Goal: Information Seeking & Learning: Learn about a topic

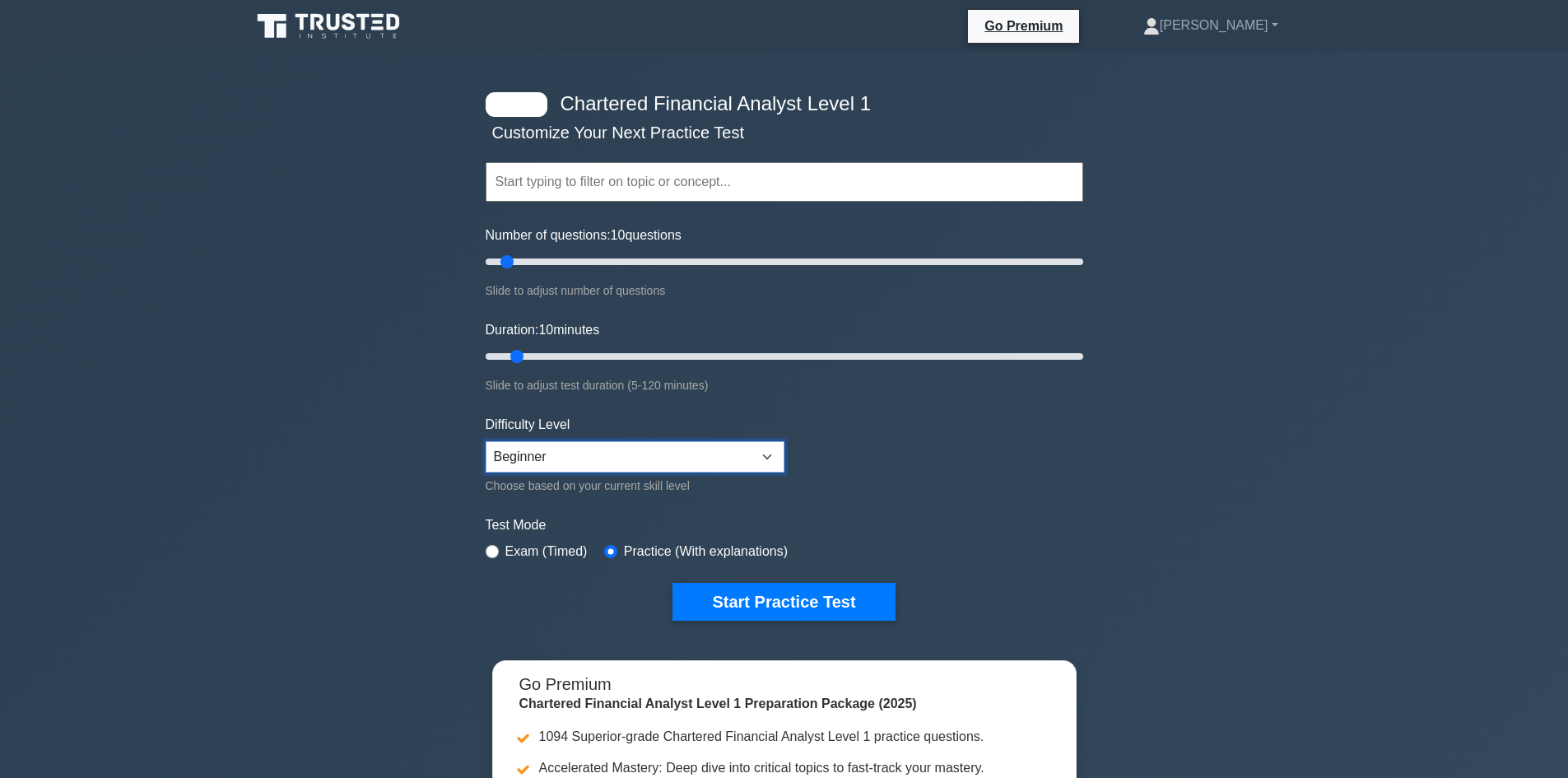
click at [653, 451] on select "Beginner Intermediate Expert" at bounding box center [635, 457] width 299 height 32
select select "expert"
click at [486, 441] on select "Beginner Intermediate Expert" at bounding box center [635, 457] width 299 height 32
click at [771, 596] on button "Start Practice Test" at bounding box center [783, 601] width 222 height 38
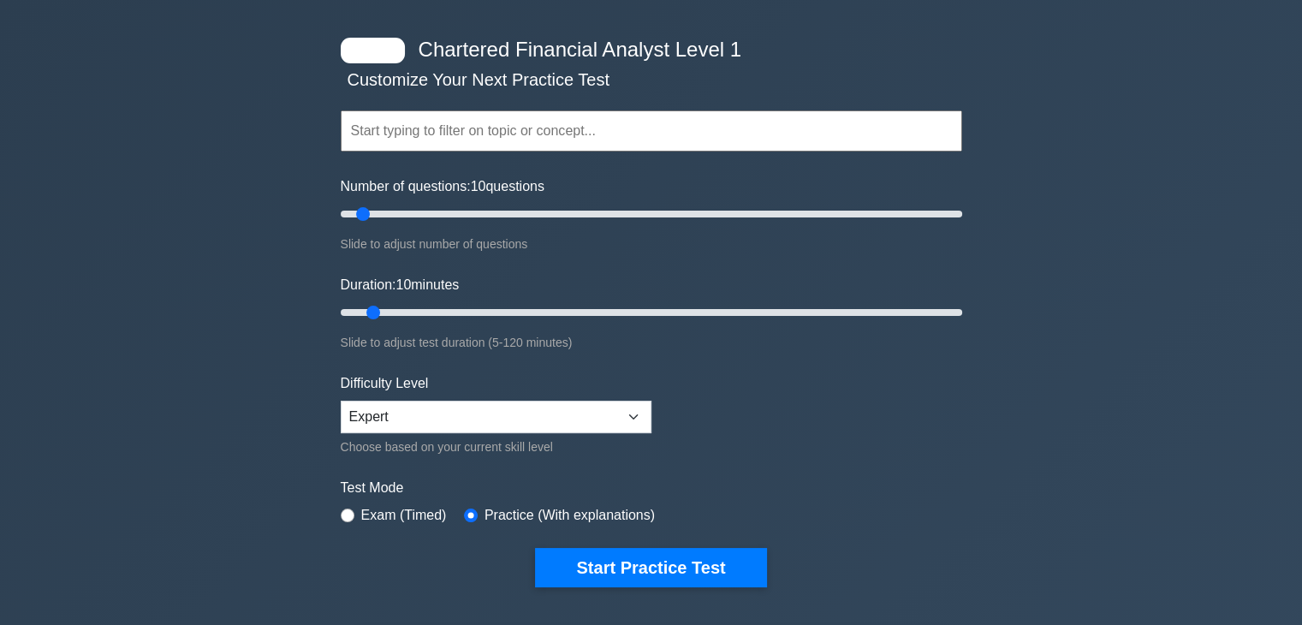
scroll to position [86, 0]
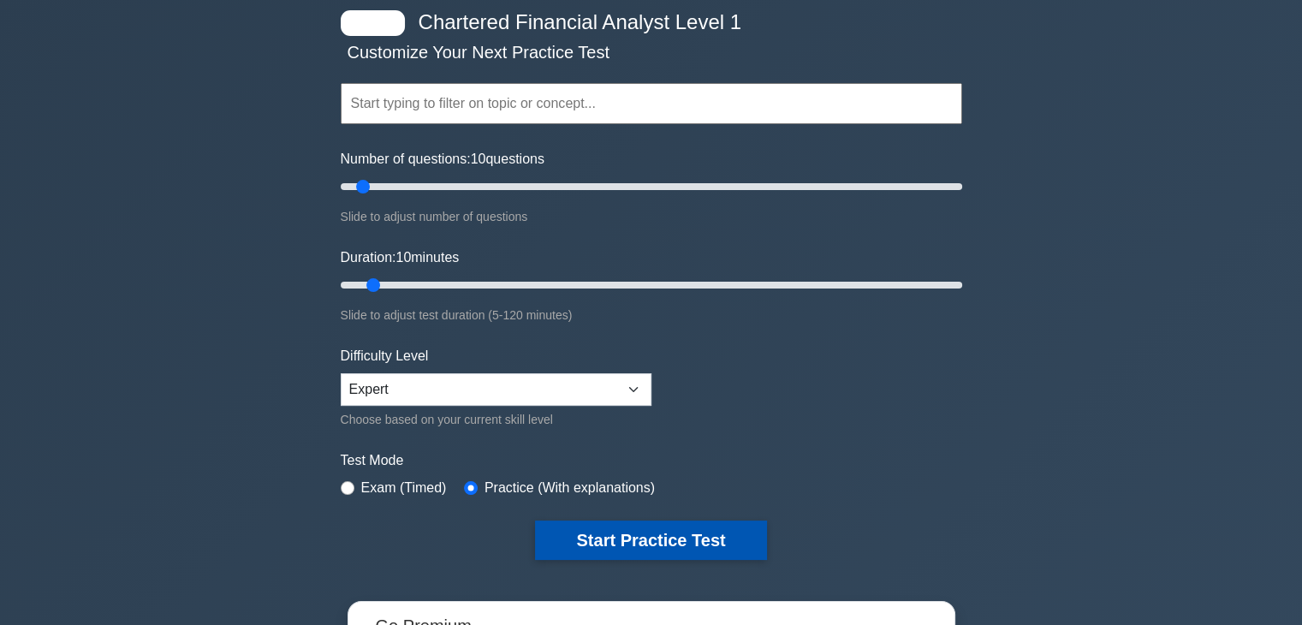
click at [674, 543] on button "Start Practice Test" at bounding box center [650, 539] width 231 height 39
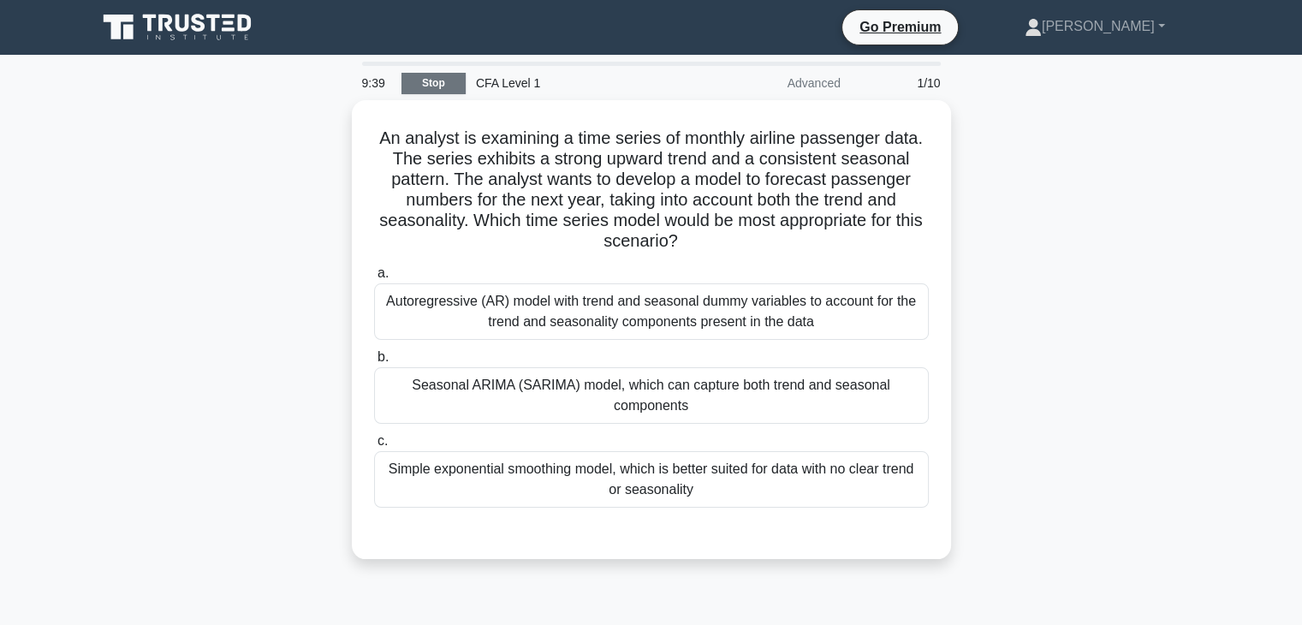
click at [437, 76] on link "Stop" at bounding box center [433, 83] width 64 height 21
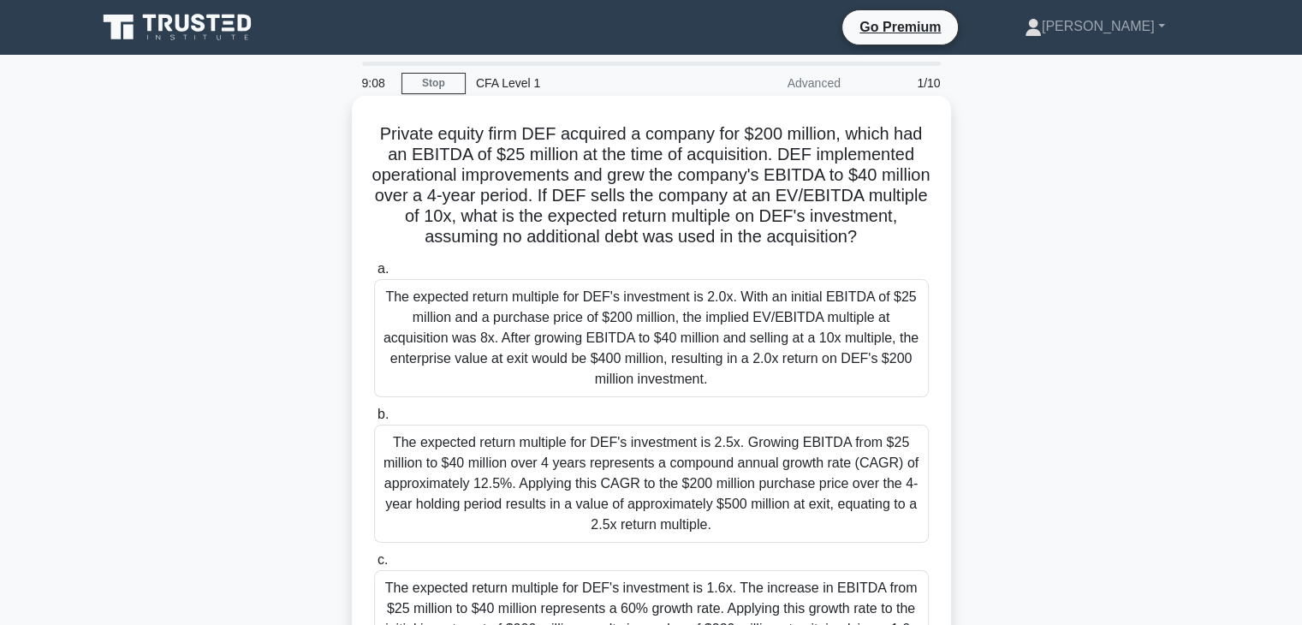
scroll to position [171, 0]
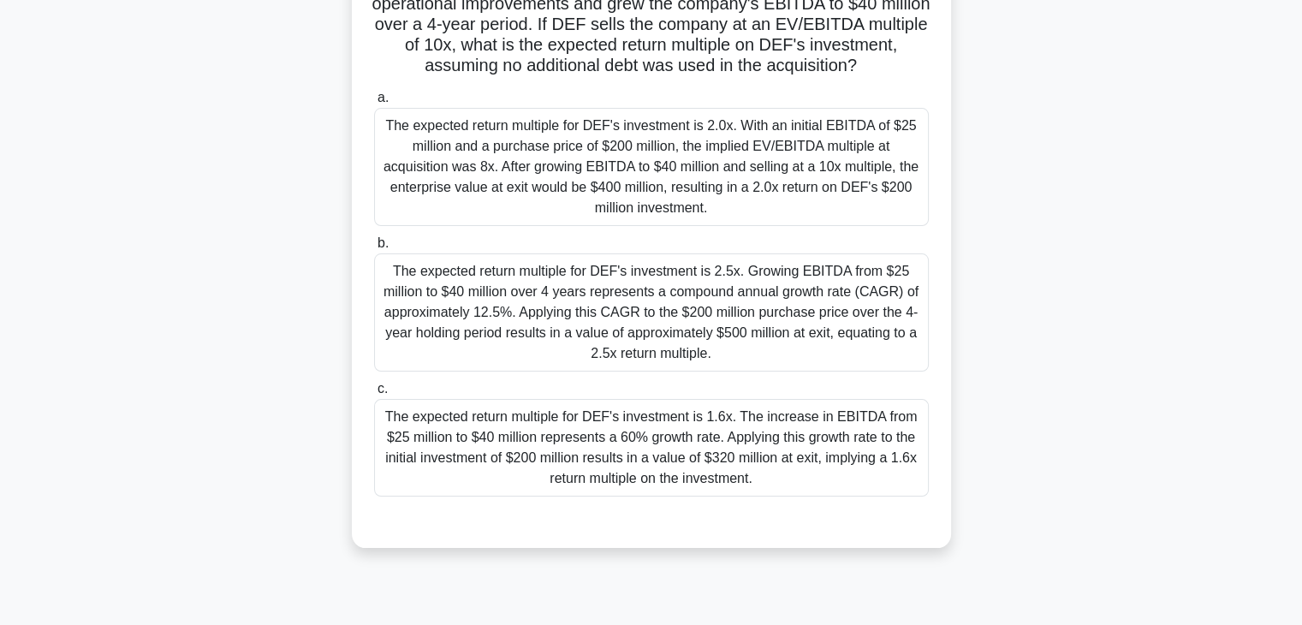
click at [758, 480] on div "The expected return multiple for DEF's investment is 1.6x. The increase in EBIT…" at bounding box center [651, 448] width 554 height 98
click at [374, 394] on input "c. The expected return multiple for DEF's investment is 1.6x. The increase in E…" at bounding box center [374, 388] width 0 height 11
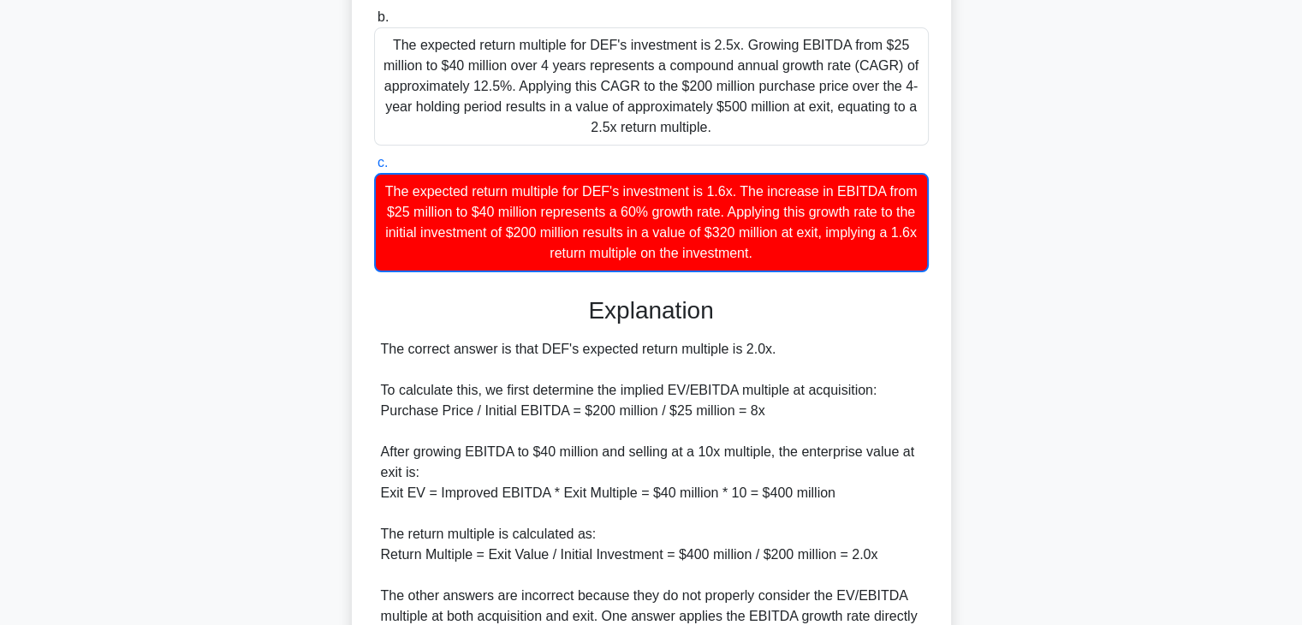
scroll to position [428, 0]
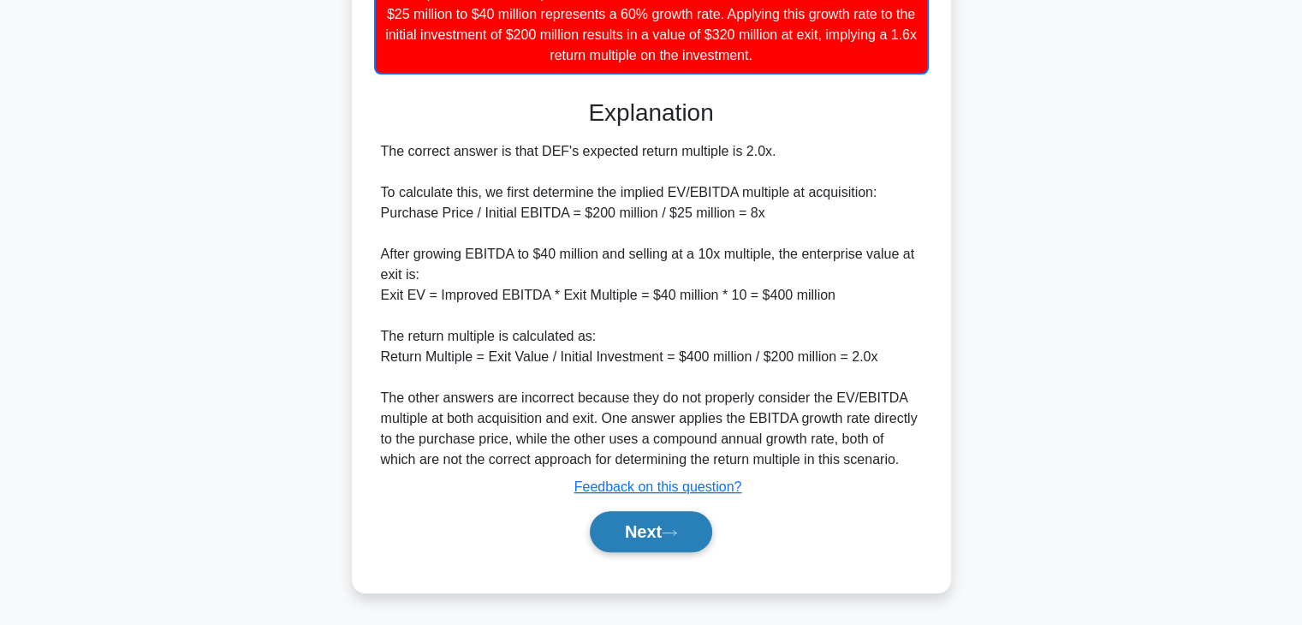
click at [691, 531] on button "Next" at bounding box center [651, 531] width 122 height 41
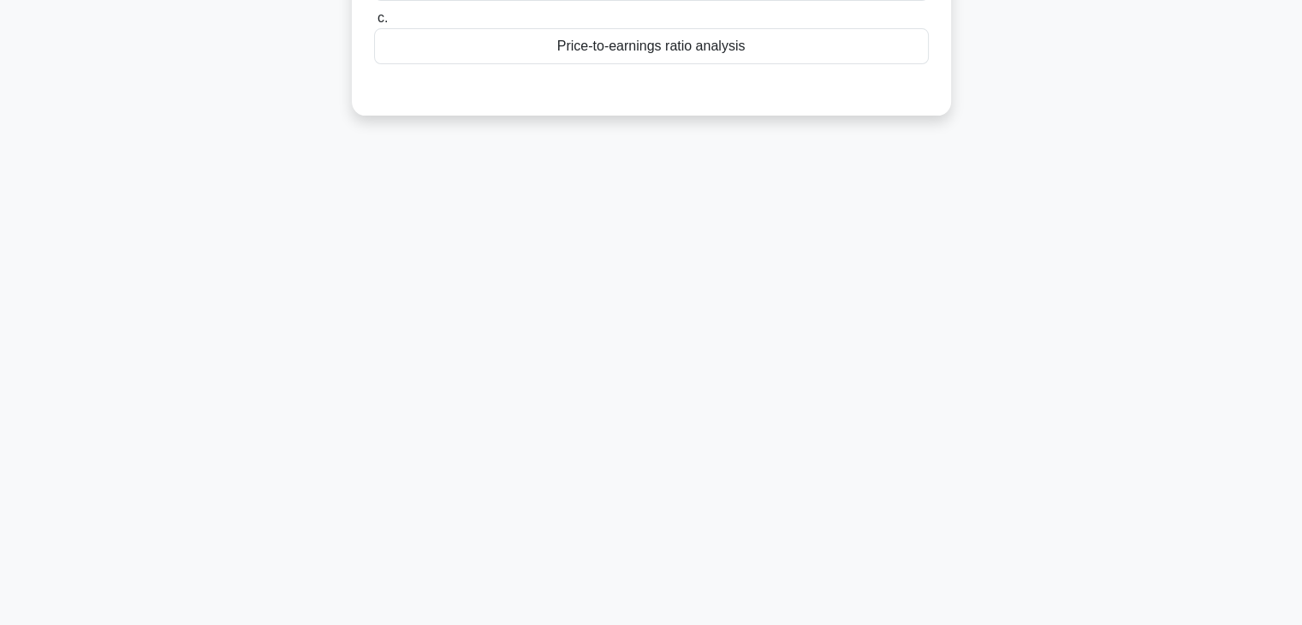
scroll to position [44, 0]
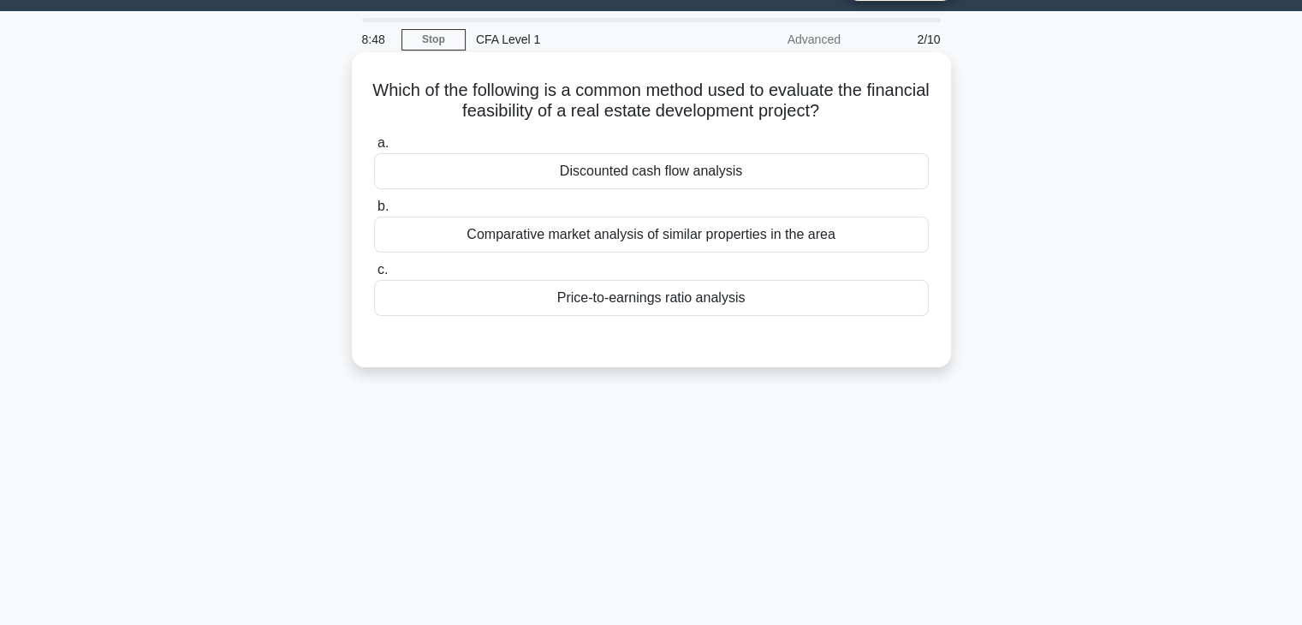
click at [812, 239] on div "Comparative market analysis of similar properties in the area" at bounding box center [651, 234] width 554 height 36
click at [374, 212] on input "b. Comparative market analysis of similar properties in the area" at bounding box center [374, 206] width 0 height 11
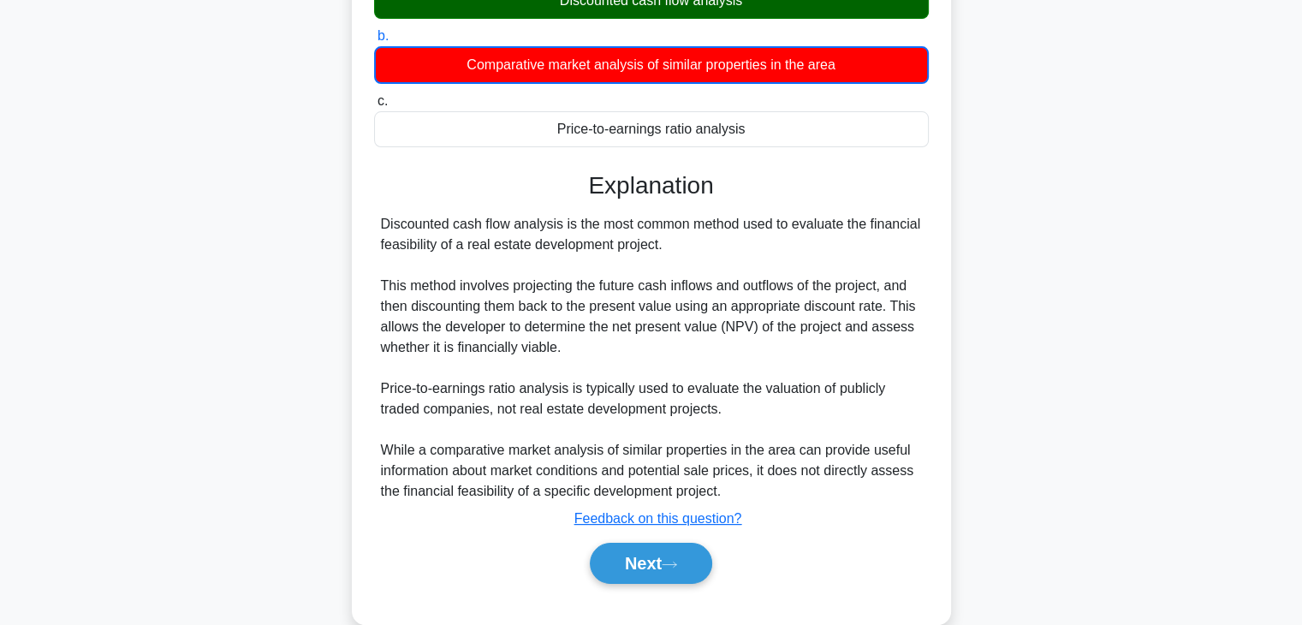
scroll to position [215, 0]
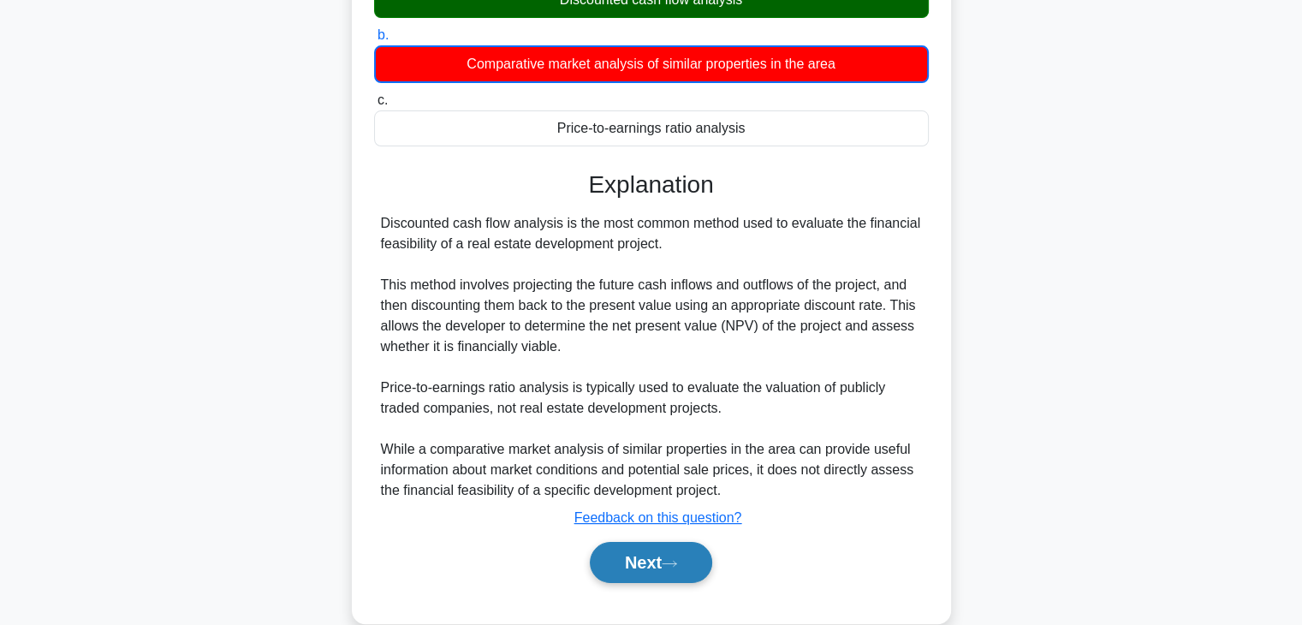
click at [675, 555] on button "Next" at bounding box center [651, 562] width 122 height 41
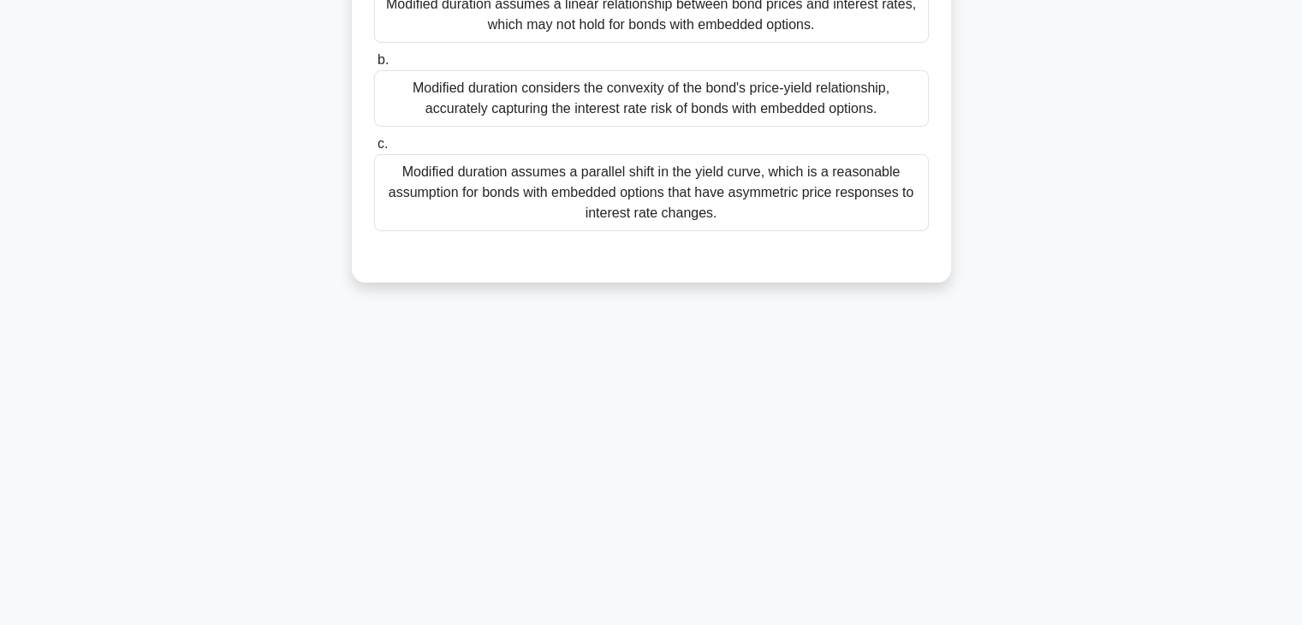
scroll to position [44, 0]
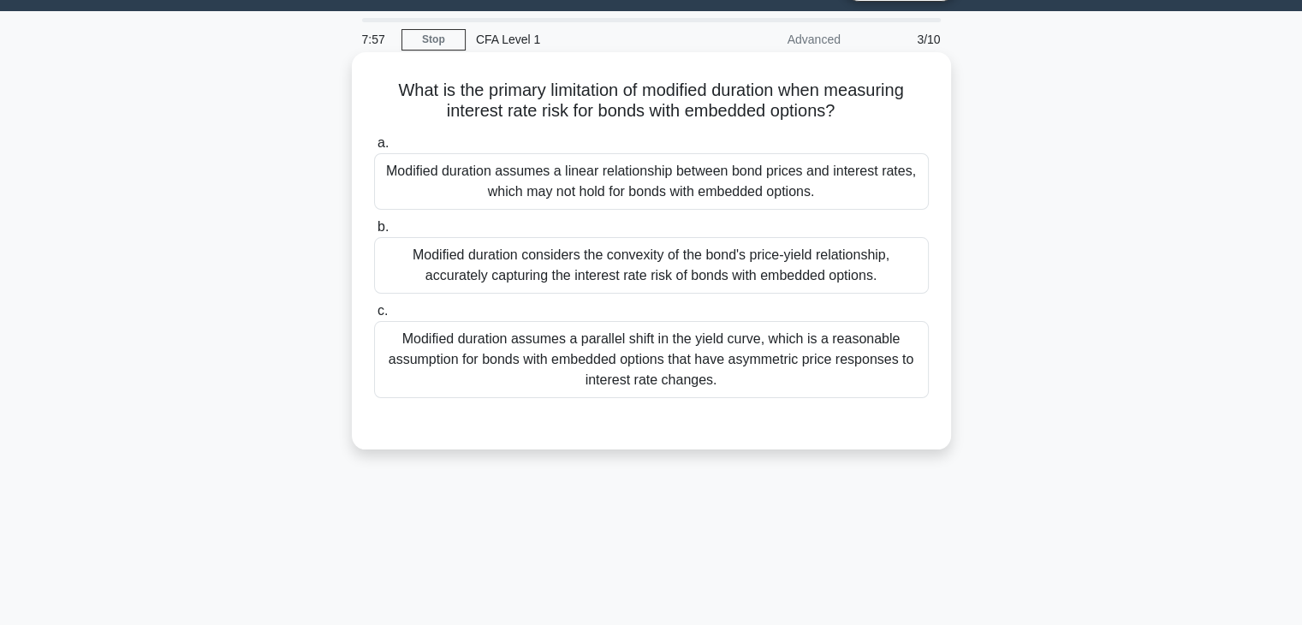
drag, startPoint x: 388, startPoint y: 86, endPoint x: 907, endPoint y: 107, distance: 519.0
click at [907, 107] on h5 "What is the primary limitation of modified duration when measuring interest rat…" at bounding box center [651, 101] width 558 height 43
copy h5 "What is the primary limitation of modified duration when measuring interest rat…"
click at [814, 162] on div "Modified duration assumes a linear relationship between bond prices and interes…" at bounding box center [651, 181] width 554 height 56
click at [374, 149] on input "a. Modified duration assumes a linear relationship between bond prices and inte…" at bounding box center [374, 143] width 0 height 11
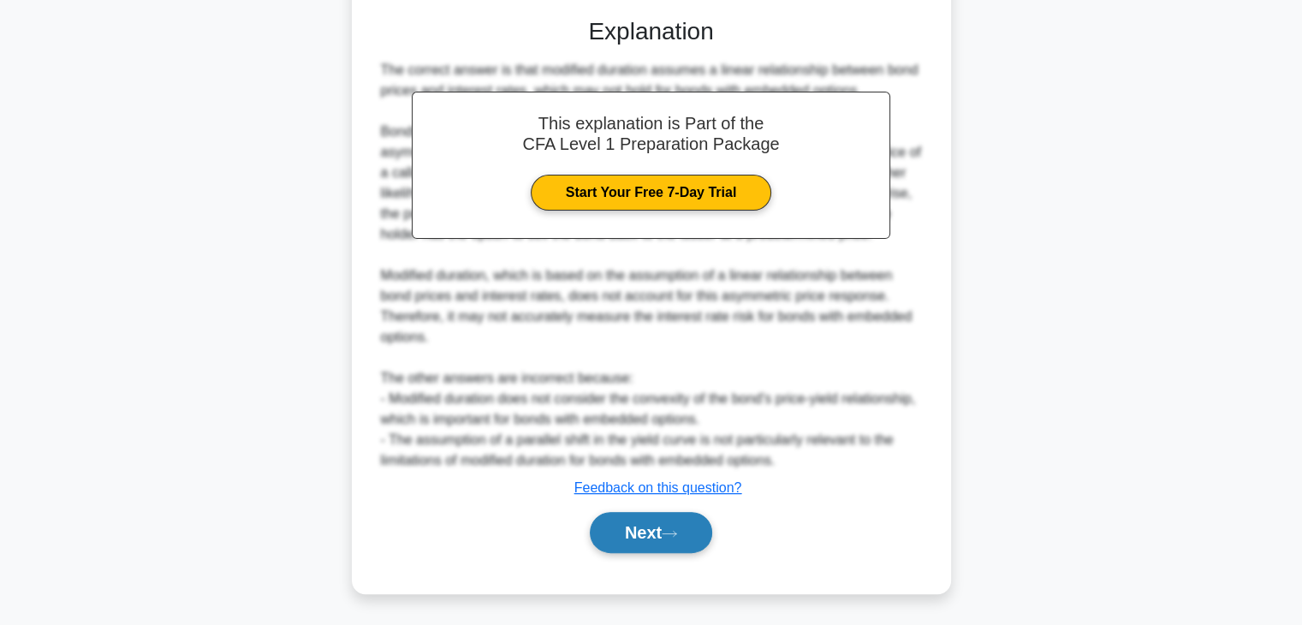
click at [657, 541] on button "Next" at bounding box center [651, 532] width 122 height 41
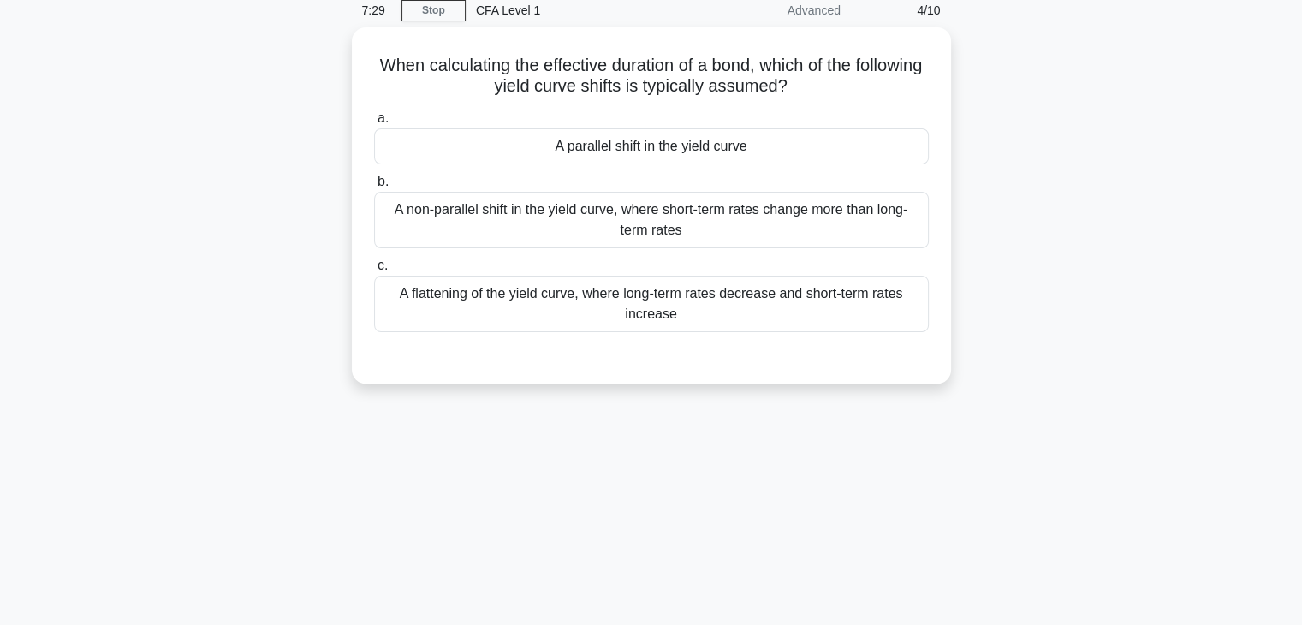
scroll to position [0, 0]
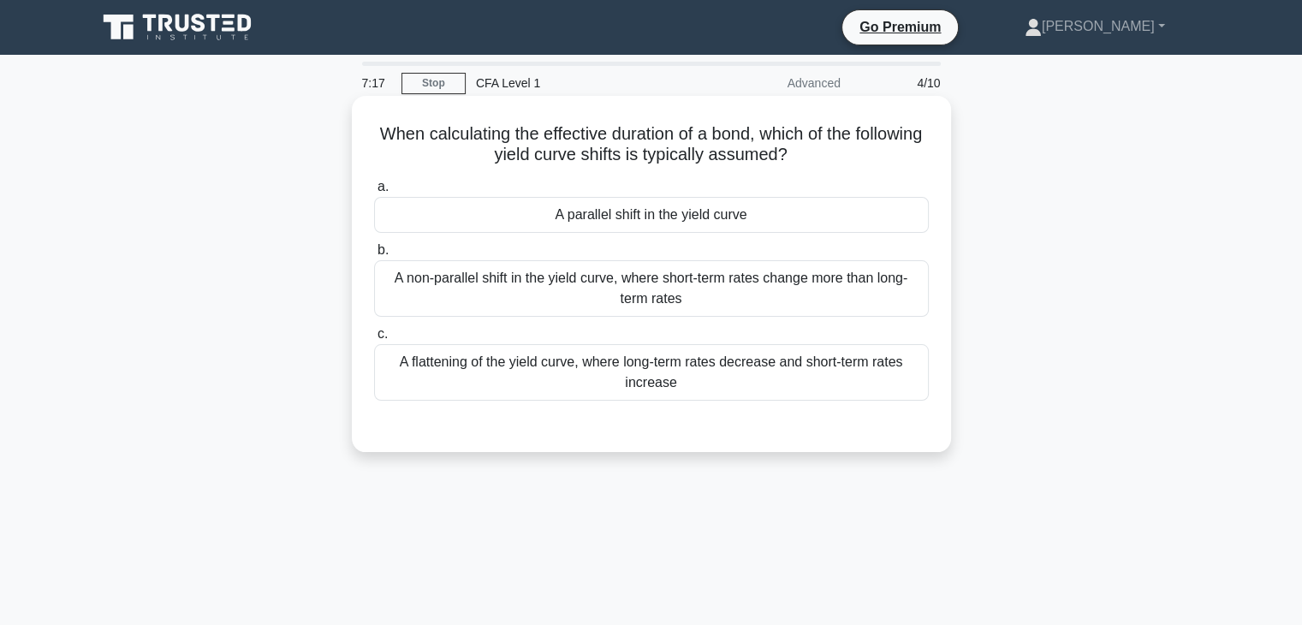
click at [646, 267] on div "A non-parallel shift in the yield curve, where short-term rates change more tha…" at bounding box center [651, 288] width 554 height 56
click at [374, 256] on input "b. A non-parallel shift in the yield curve, where short-term rates change more …" at bounding box center [374, 250] width 0 height 11
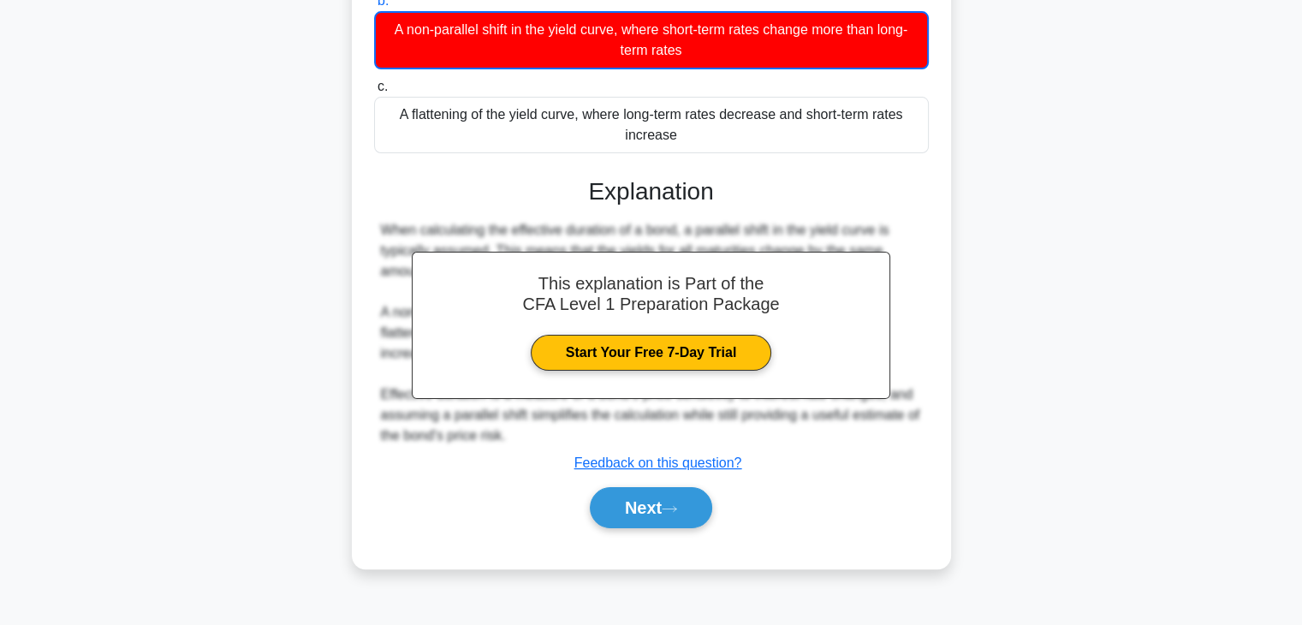
scroll to position [257, 0]
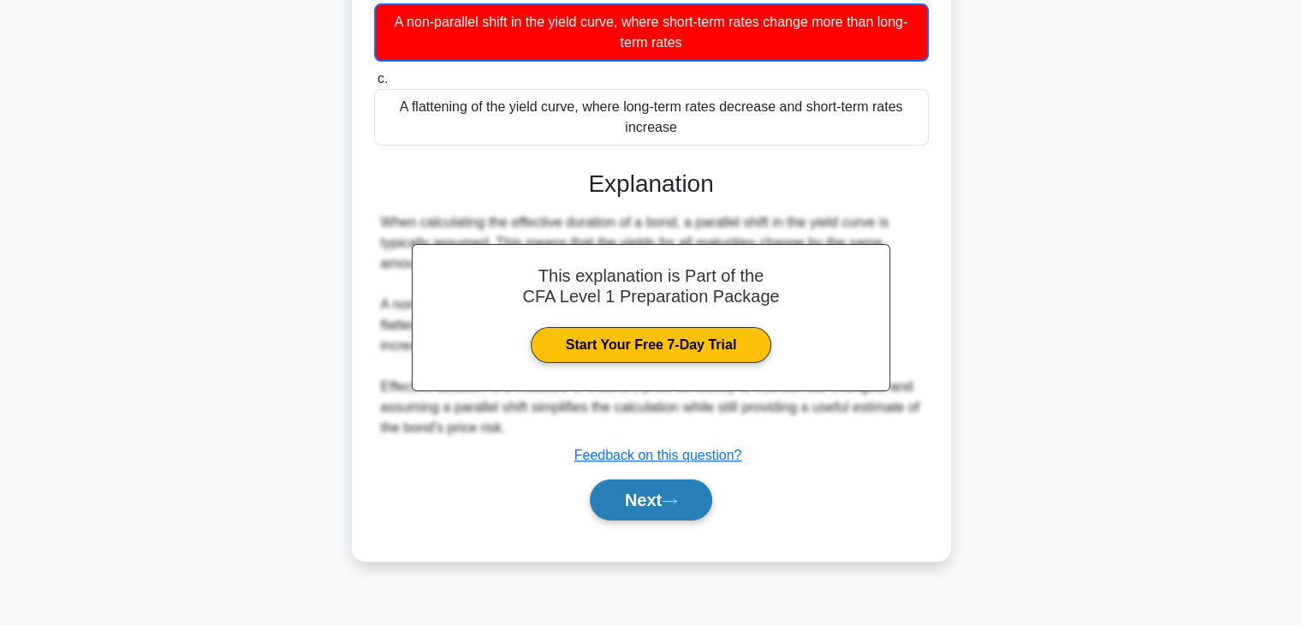
click at [637, 498] on button "Next" at bounding box center [651, 499] width 122 height 41
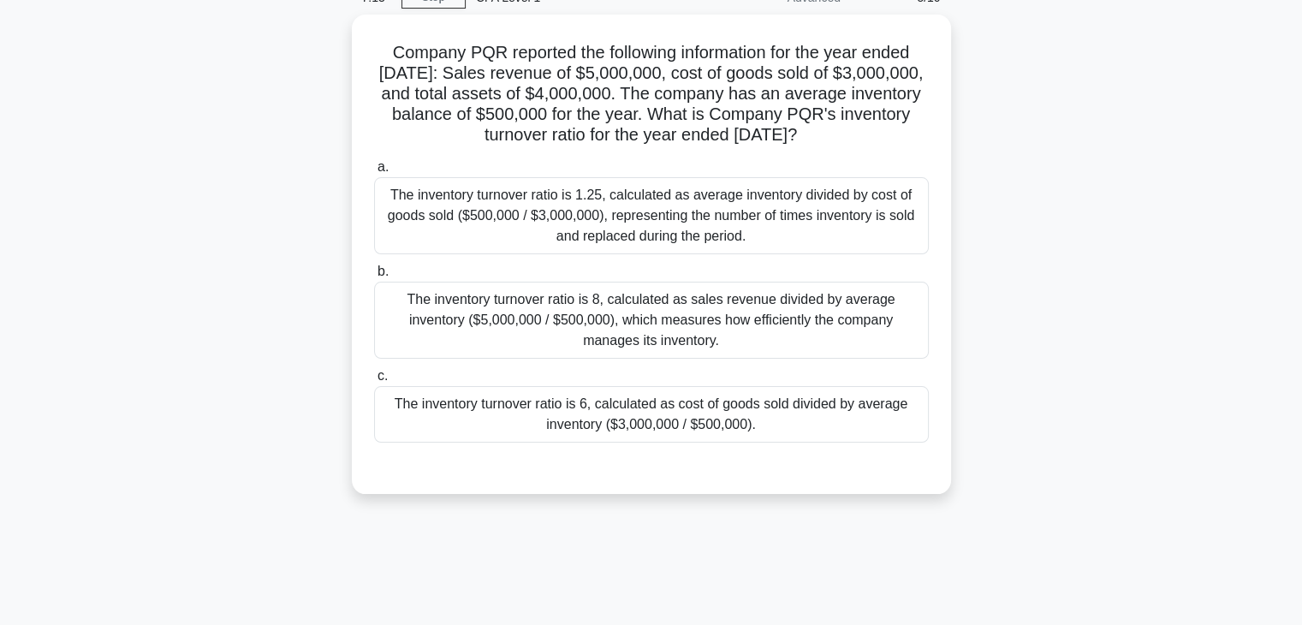
scroll to position [0, 0]
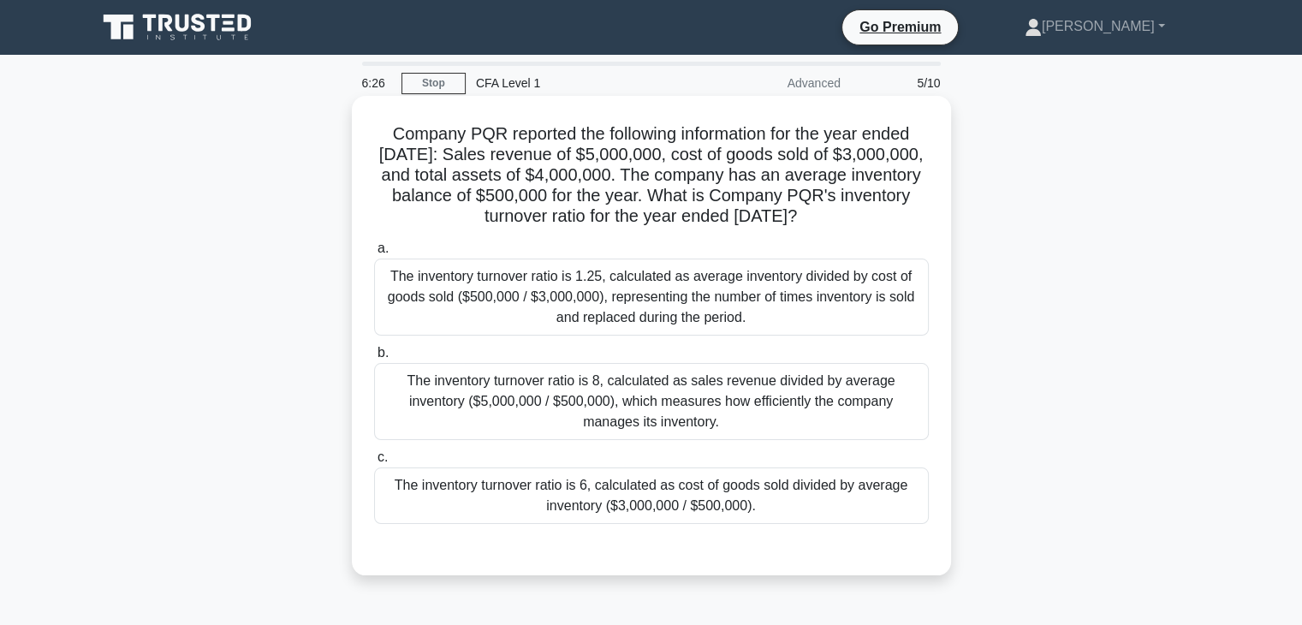
click at [627, 483] on div "The inventory turnover ratio is 6, calculated as cost of goods sold divided by …" at bounding box center [651, 495] width 554 height 56
click at [374, 463] on input "c. The inventory turnover ratio is 6, calculated as cost of goods sold divided …" at bounding box center [374, 457] width 0 height 11
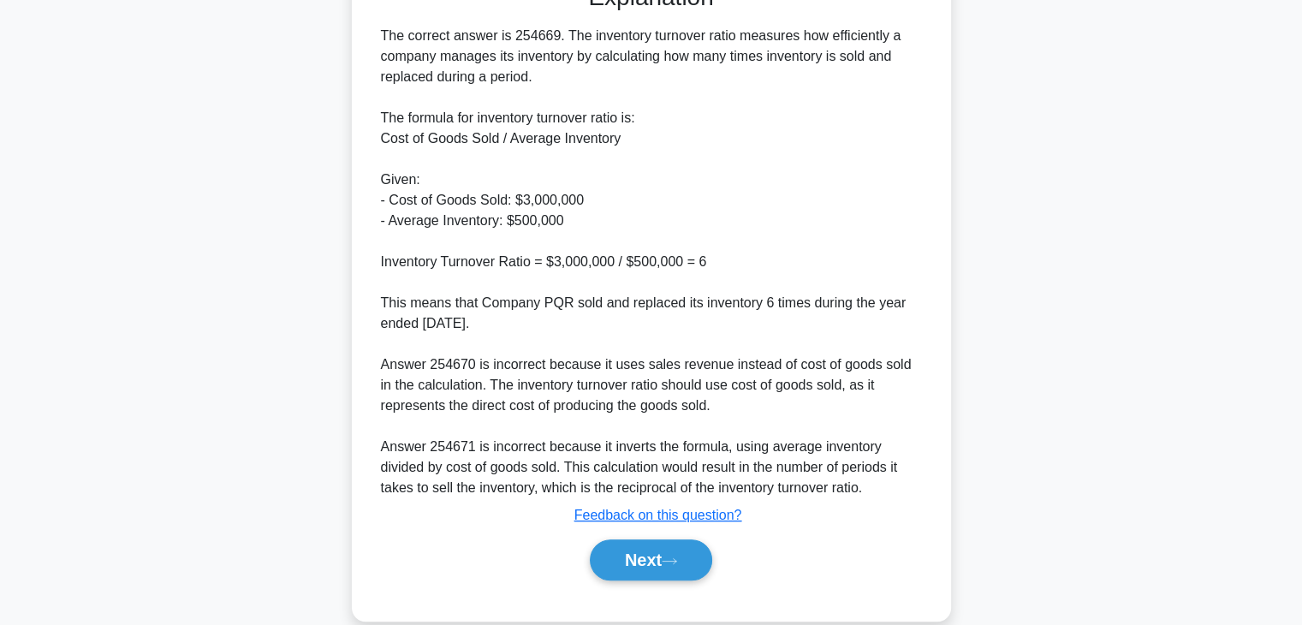
scroll to position [592, 0]
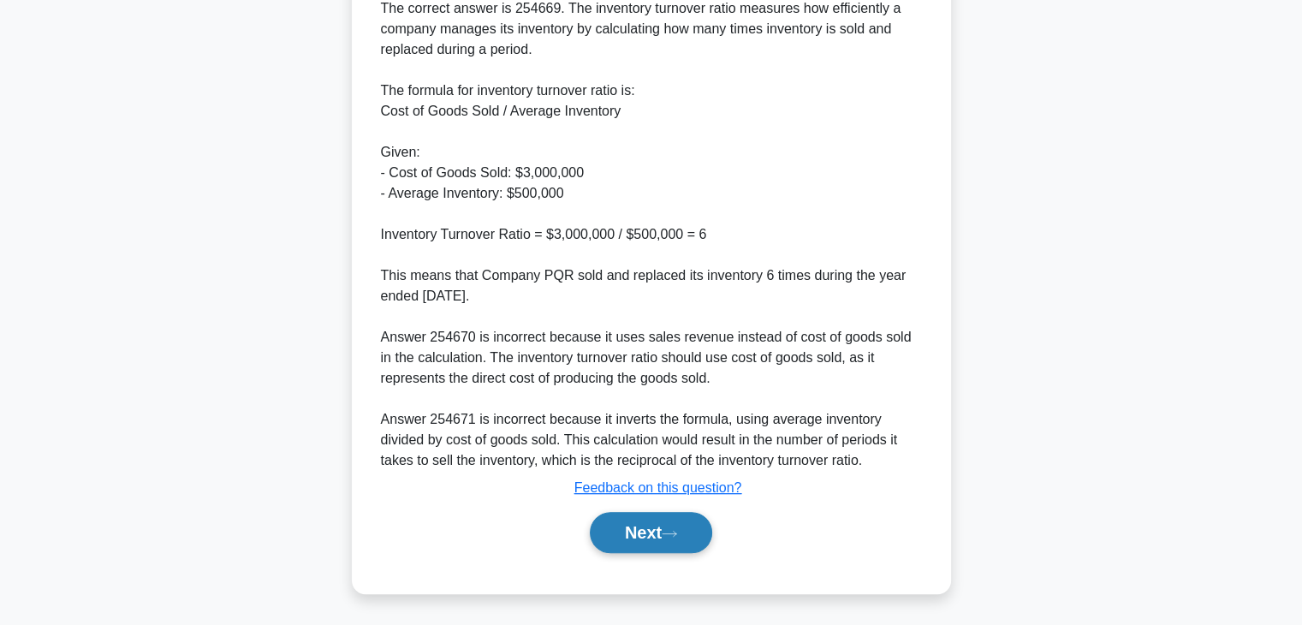
click at [653, 544] on button "Next" at bounding box center [651, 532] width 122 height 41
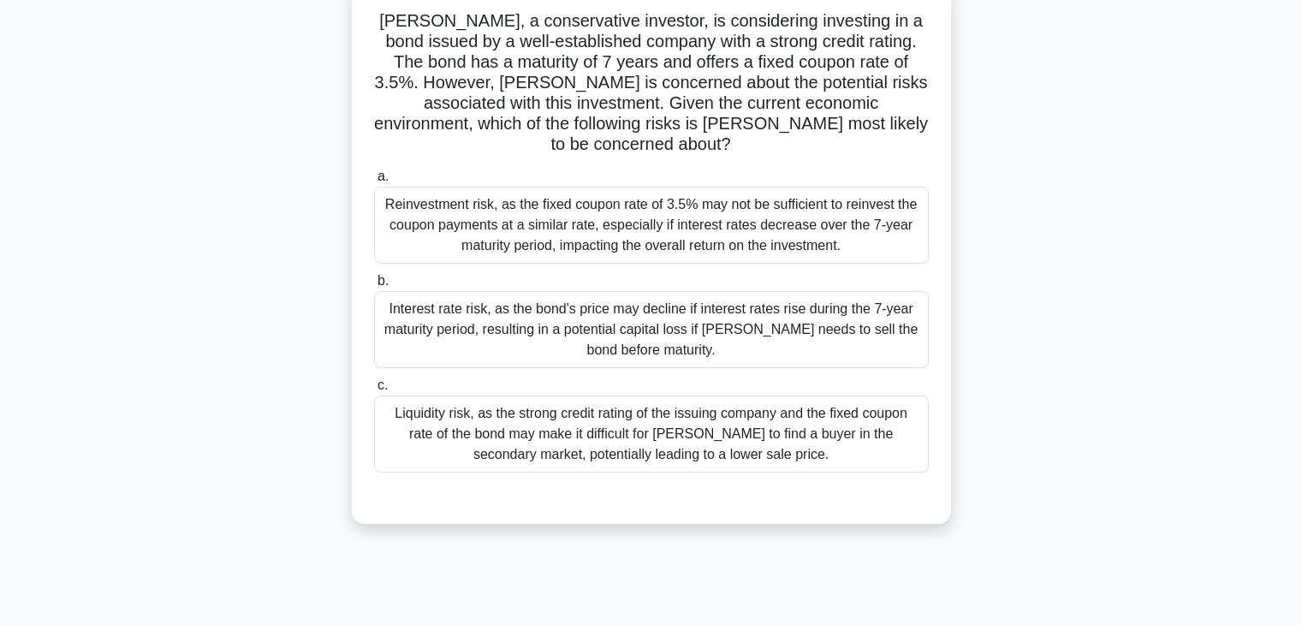
scroll to position [0, 0]
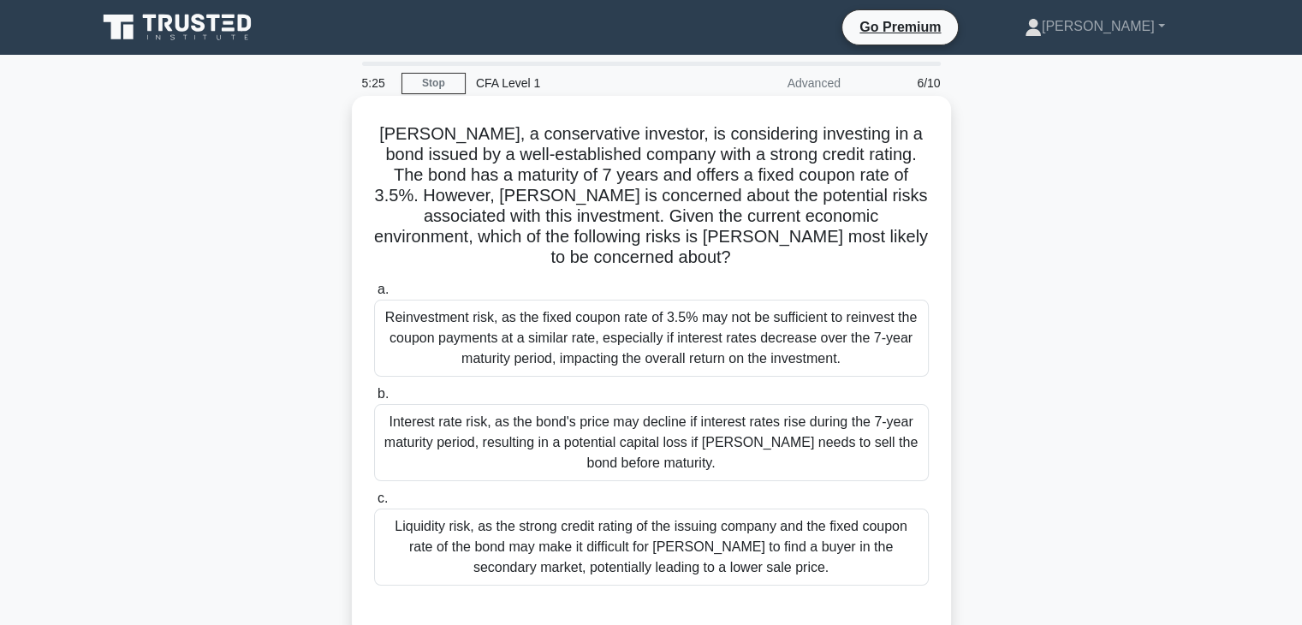
click at [852, 439] on div "Interest rate risk, as the bond's price may decline if interest rates rise duri…" at bounding box center [651, 442] width 554 height 77
click at [374, 400] on input "b. Interest rate risk, as the bond's price may decline if interest rates rise d…" at bounding box center [374, 393] width 0 height 11
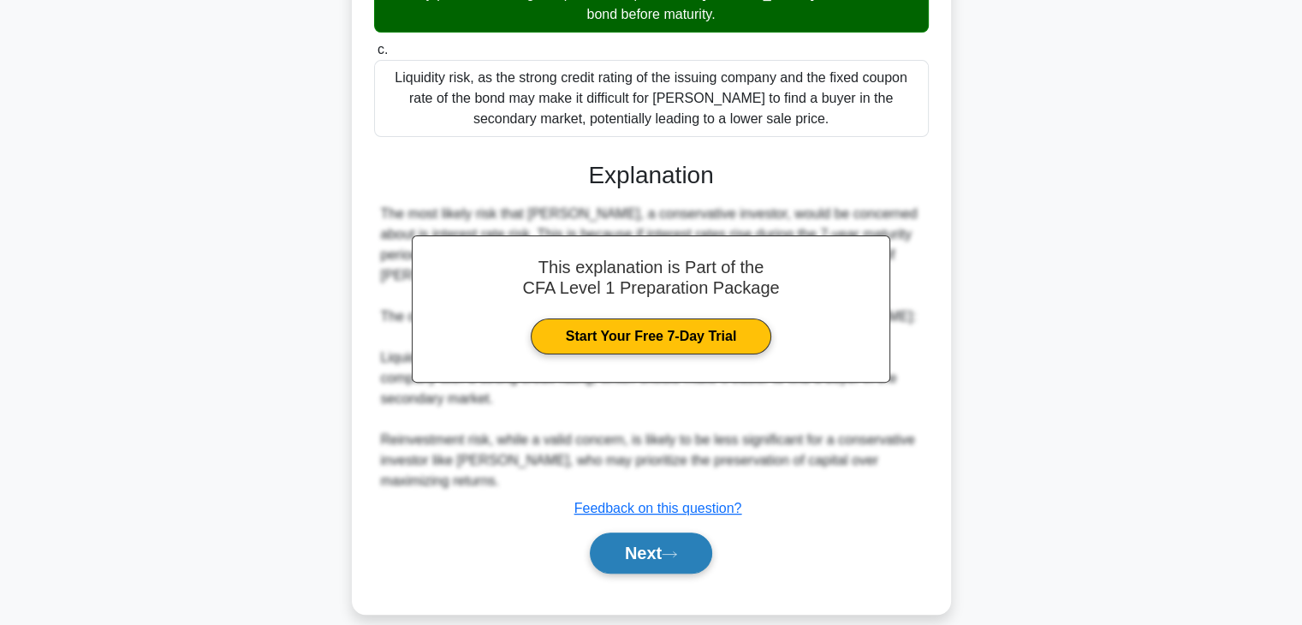
click at [687, 536] on button "Next" at bounding box center [651, 552] width 122 height 41
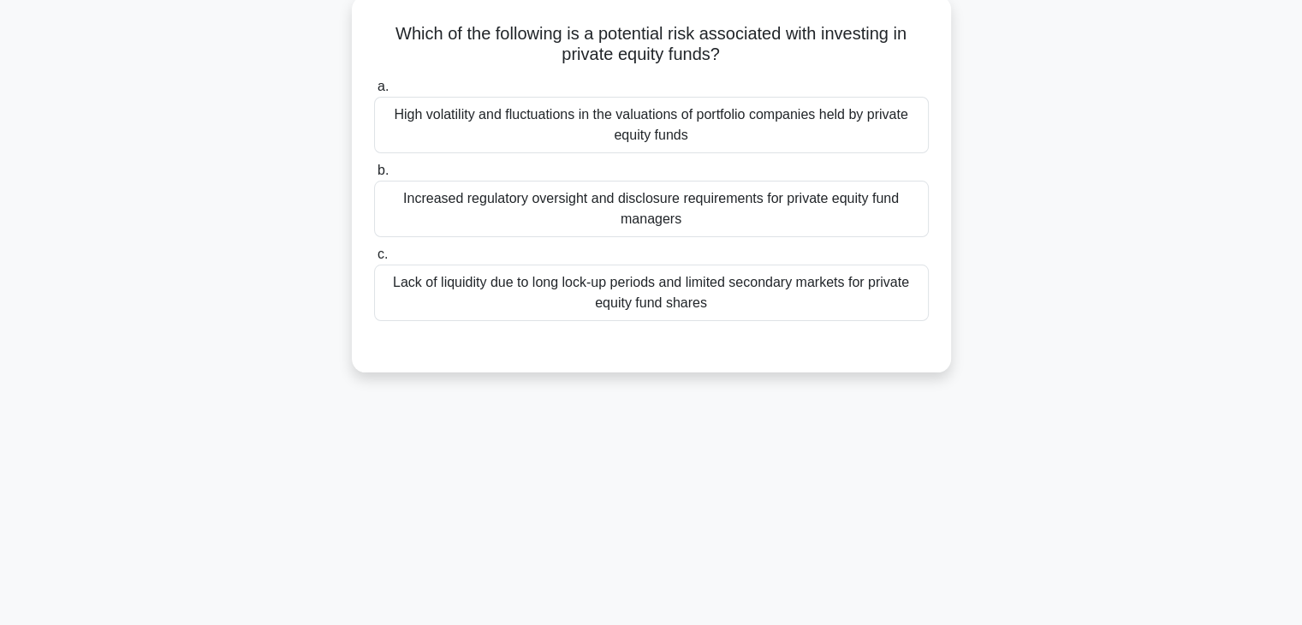
scroll to position [44, 0]
